Goal: Information Seeking & Learning: Learn about a topic

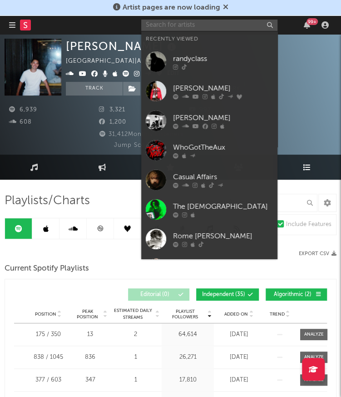
click at [218, 21] on input "text" at bounding box center [209, 25] width 136 height 11
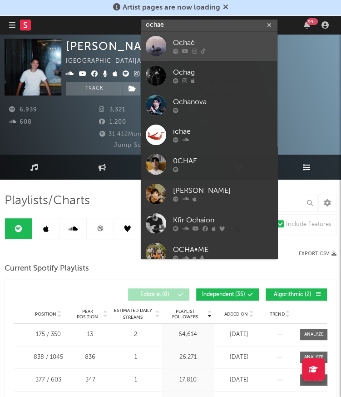
type input "ochae"
click at [203, 41] on div "Ochaè" at bounding box center [223, 43] width 100 height 11
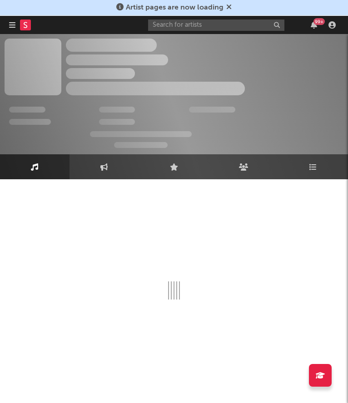
select select "1w"
